Goal: Use online tool/utility: Utilize a website feature to perform a specific function

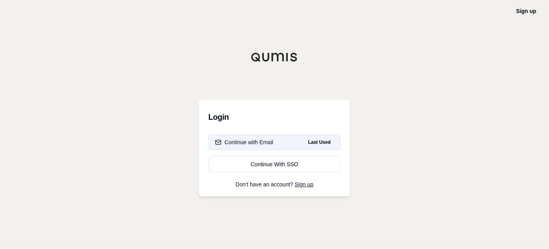
click at [262, 138] on div "Continue with Email" at bounding box center [244, 142] width 58 height 8
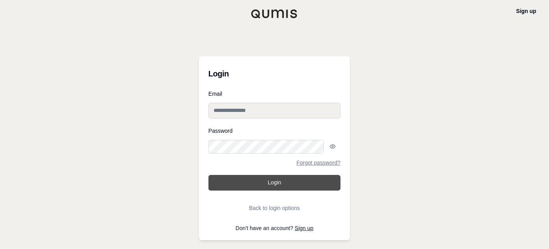
type input "**********"
click at [272, 175] on button "Login" at bounding box center [275, 183] width 132 height 16
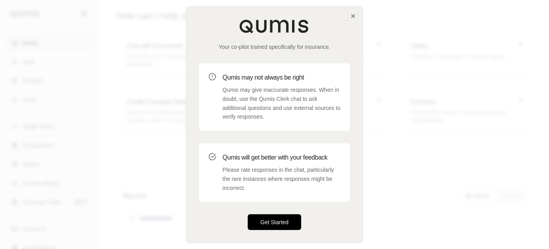
click at [276, 214] on button "Get Started" at bounding box center [275, 222] width 54 height 16
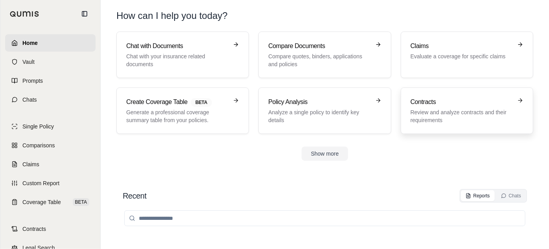
click at [427, 97] on h3 "Contracts" at bounding box center [462, 101] width 102 height 9
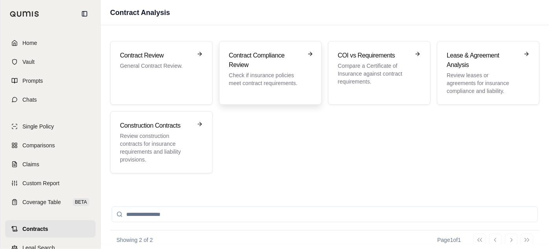
click at [247, 71] on p "Check if insurance policies meet contract requirements." at bounding box center [265, 79] width 72 height 16
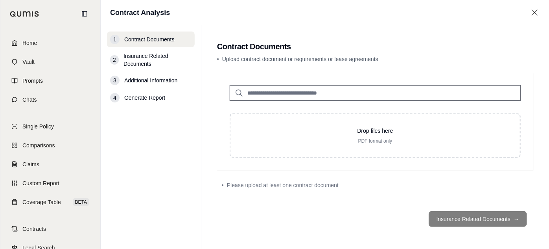
drag, startPoint x: 359, startPoint y: 83, endPoint x: 227, endPoint y: 81, distance: 131.8
click at [230, 85] on input "search" at bounding box center [375, 93] width 291 height 16
click at [281, 85] on input "search" at bounding box center [375, 93] width 291 height 16
paste input "**********"
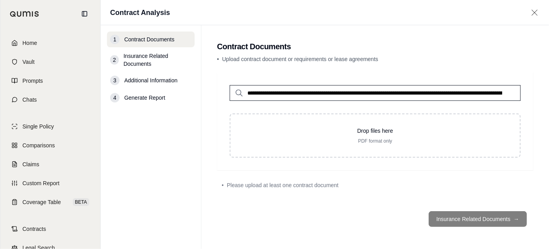
scroll to position [0, 10043]
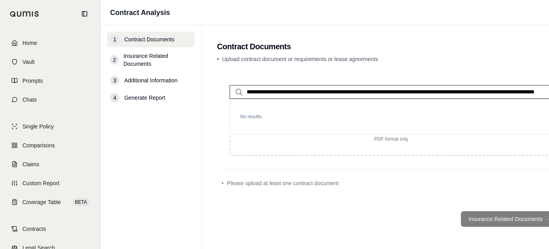
type input "**********"
click at [475, 222] on footer "Insurance Related Documents →" at bounding box center [391, 219] width 349 height 28
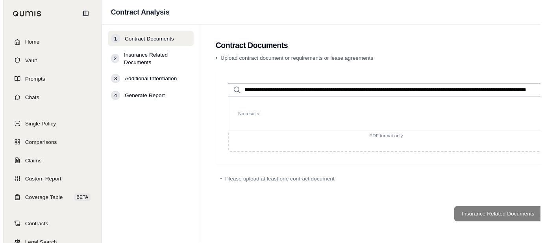
scroll to position [0, 0]
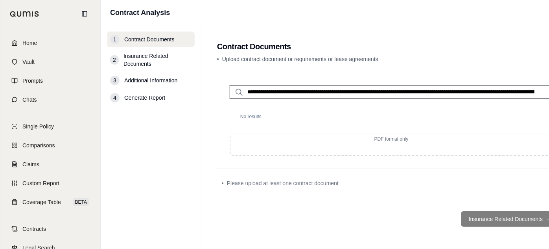
click at [478, 221] on footer "Insurance Related Documents →" at bounding box center [391, 219] width 349 height 28
click at [25, 41] on span "Home" at bounding box center [29, 43] width 15 height 8
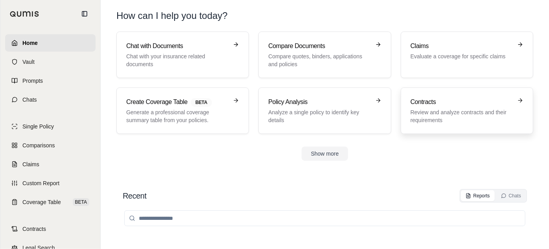
click at [488, 108] on p "Review and analyze contracts and their requirements" at bounding box center [462, 116] width 102 height 16
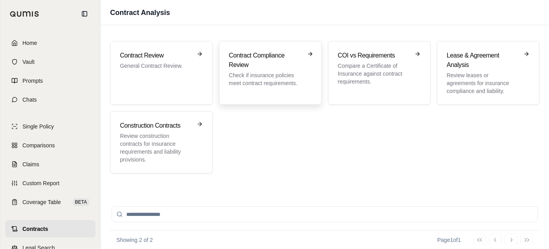
click at [265, 71] on p "Check if insurance policies meet contract requirements." at bounding box center [265, 79] width 72 height 16
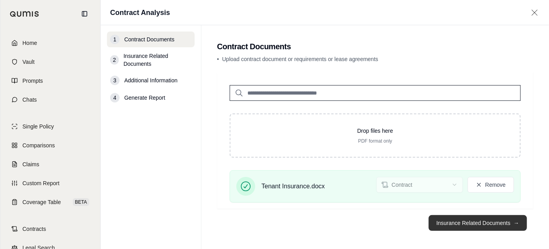
click at [499, 221] on button "Insurance Related Documents →" at bounding box center [478, 223] width 98 height 16
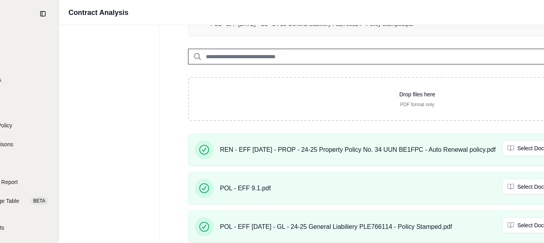
scroll to position [102, 91]
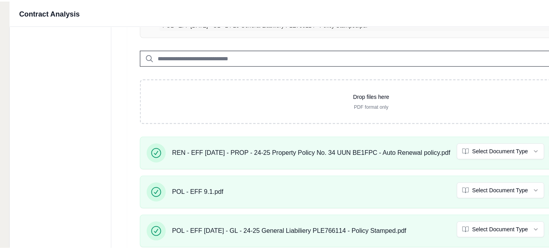
scroll to position [0, 0]
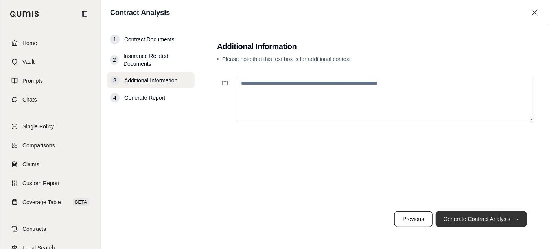
click at [484, 223] on button "Generate Contract Analysis →" at bounding box center [481, 219] width 91 height 16
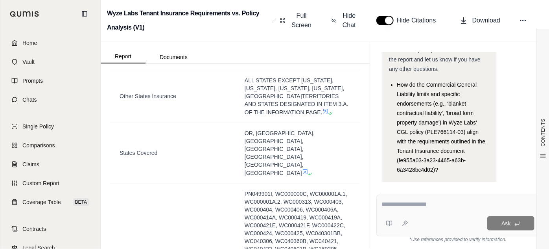
scroll to position [1717, 0]
drag, startPoint x: 312, startPoint y: 158, endPoint x: 184, endPoint y: 149, distance: 128.2
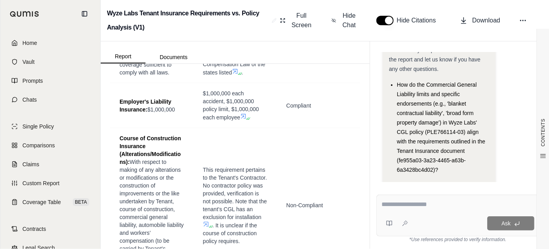
scroll to position [2379, 0]
